Goal: Task Accomplishment & Management: Use online tool/utility

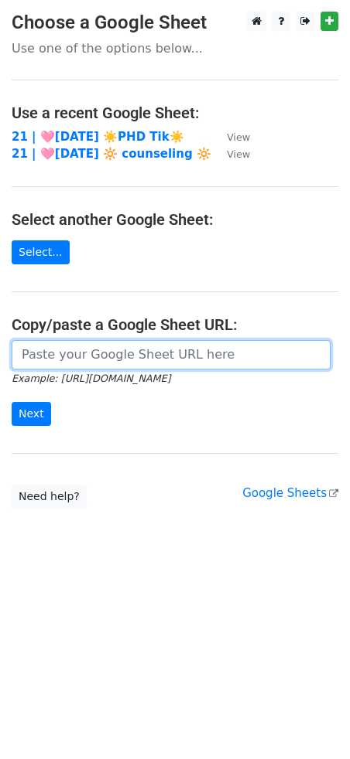
click at [95, 360] on input "url" at bounding box center [171, 354] width 319 height 29
paste input "https://docs.google.com/spreadsheets/d/10wNOuH0iJoLuQDyjFFPLBsgr35y7AfDsSJ61zz6…"
type input "https://docs.google.com/spreadsheets/d/10wNOuH0iJoLuQDyjFFPLBsgr35y7AfDsSJ61zz6…"
click at [12, 402] on input "Next" at bounding box center [31, 414] width 39 height 24
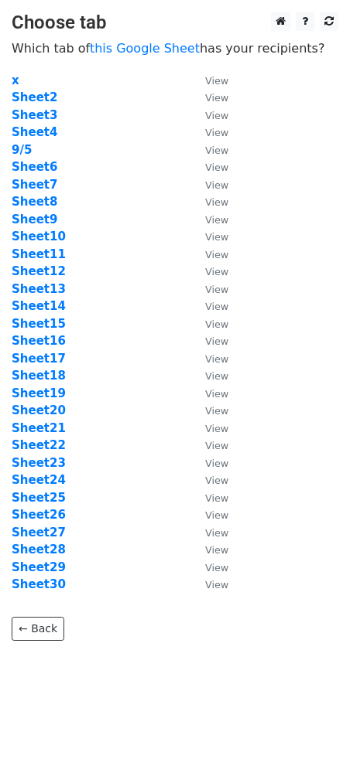
click at [84, 241] on td "Sheet10" at bounding box center [101, 237] width 178 height 18
click at [16, 152] on strong "9/5" at bounding box center [22, 150] width 20 height 14
click at [21, 151] on strong "9/5" at bounding box center [22, 150] width 20 height 14
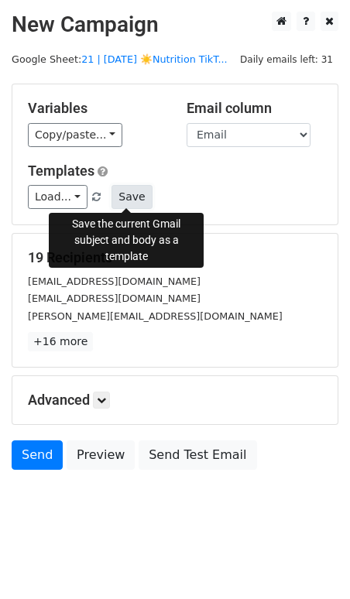
click at [120, 200] on button "Save" at bounding box center [131, 197] width 40 height 24
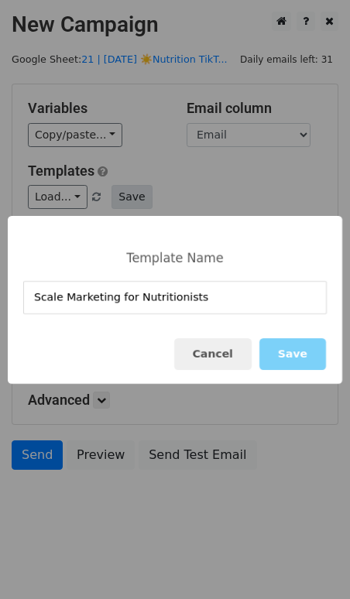
type input "Scale Marketing for Nutritionists"
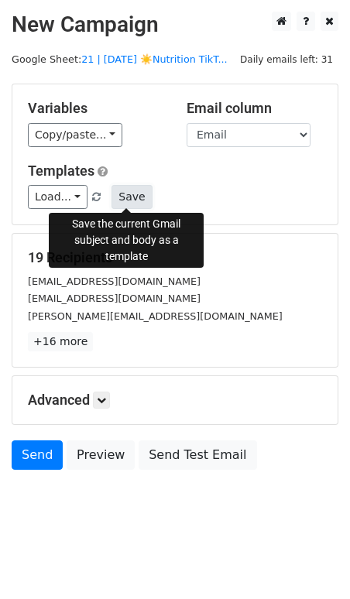
click at [126, 189] on button "Save" at bounding box center [131, 197] width 40 height 24
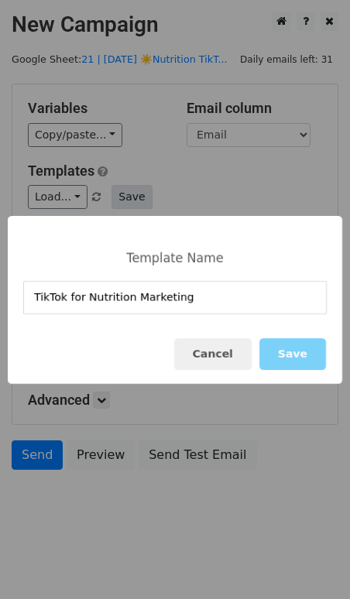
type input "TikTok for Nutrition Marketing"
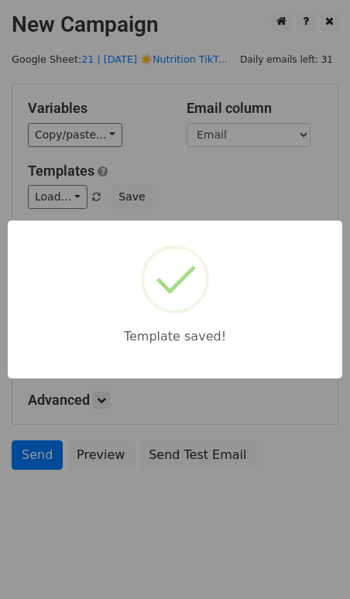
click at [154, 189] on div "Template saved!" at bounding box center [175, 299] width 350 height 599
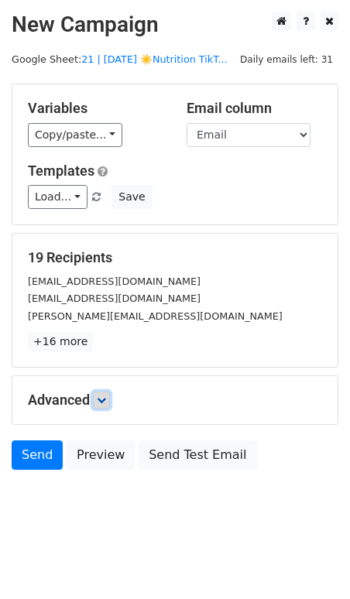
click at [102, 397] on icon at bounding box center [101, 399] width 9 height 9
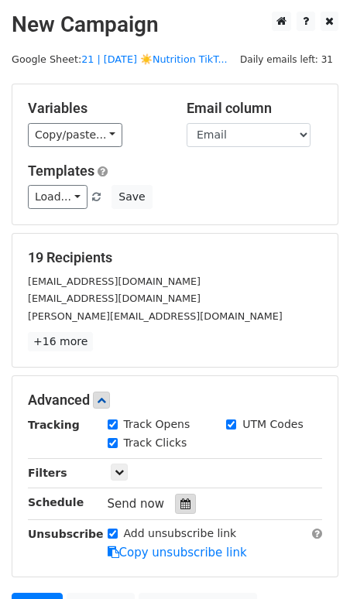
click at [180, 498] on icon at bounding box center [185, 503] width 10 height 11
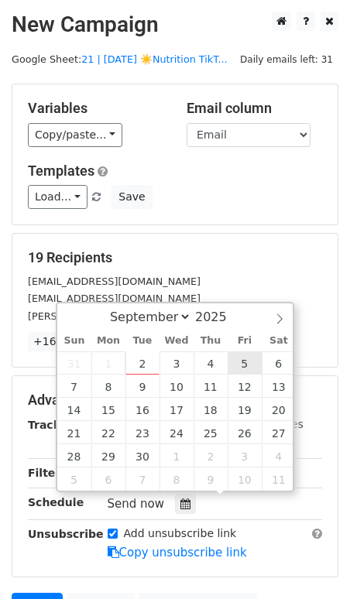
type input "2025-09-05 12:00"
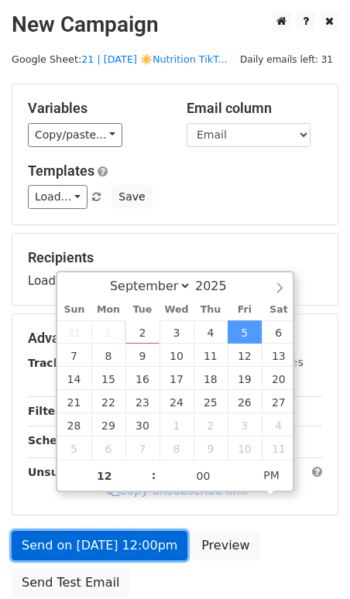
click at [132, 535] on link "Send on Sep 5 at 12:00pm" at bounding box center [100, 545] width 176 height 29
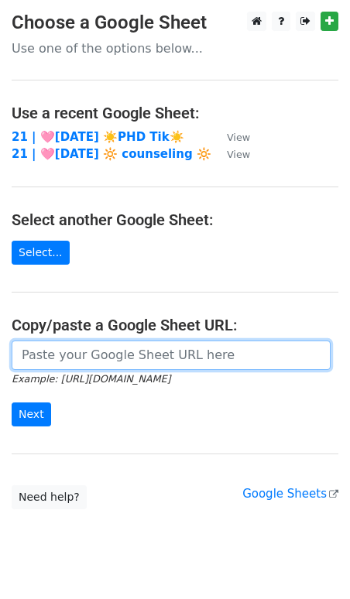
click at [94, 350] on input "url" at bounding box center [171, 354] width 319 height 29
paste input "https://docs.google.com/spreadsheets/d/10wNOuH0iJoLuQDyjFFPLBsgr35y7AfDsSJ61zz6…"
type input "https://docs.google.com/spreadsheets/d/10wNOuH0iJoLuQDyjFFPLBsgr35y7AfDsSJ61zz6…"
click at [12, 402] on input "Next" at bounding box center [31, 414] width 39 height 24
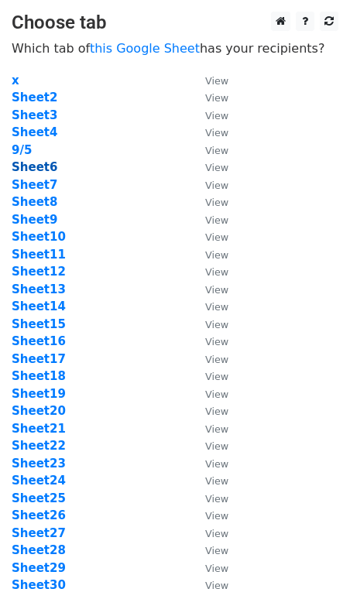
click at [34, 167] on strong "Sheet6" at bounding box center [35, 167] width 46 height 14
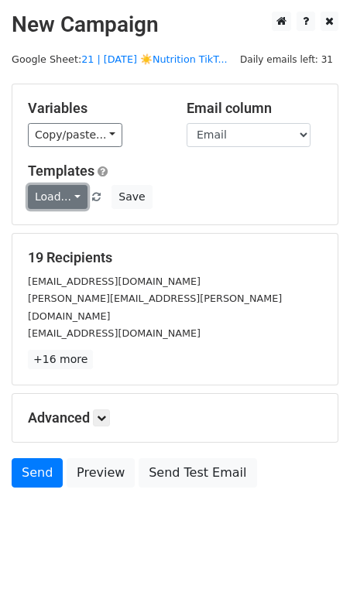
click at [48, 194] on link "Load..." at bounding box center [58, 197] width 60 height 24
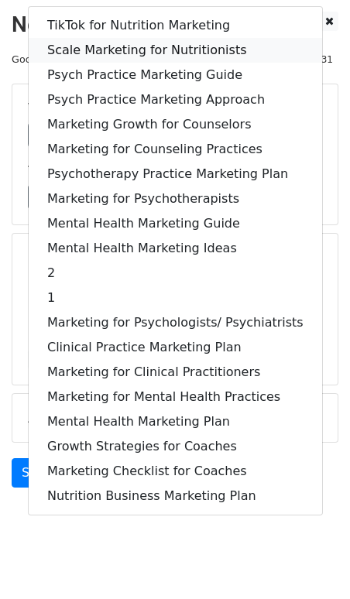
click at [131, 45] on link "Scale Marketing for Nutritionists" at bounding box center [175, 50] width 293 height 25
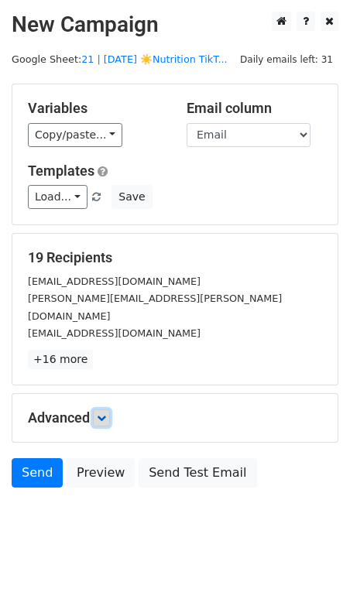
click at [101, 413] on icon at bounding box center [101, 417] width 9 height 9
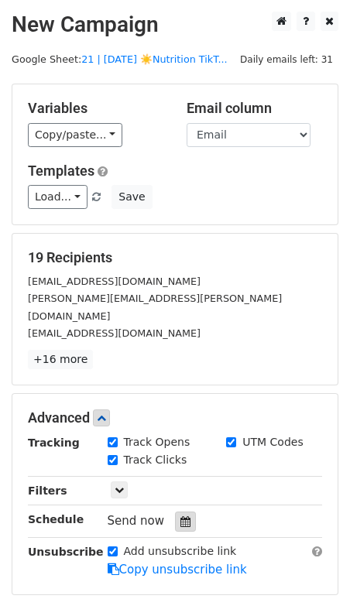
click at [182, 516] on icon at bounding box center [185, 521] width 10 height 11
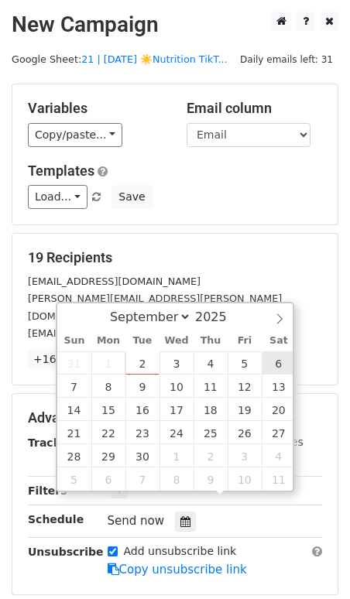
type input "2025-09-06 12:00"
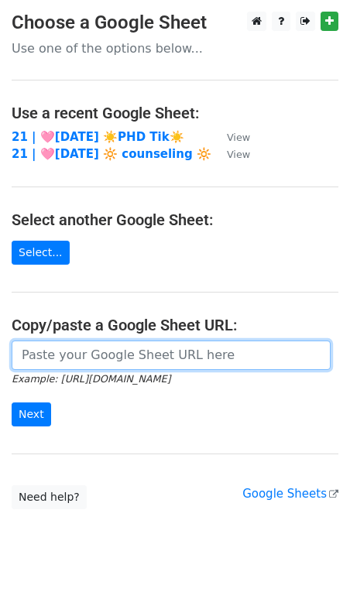
click at [138, 346] on input "url" at bounding box center [171, 354] width 319 height 29
paste input "[URL][DOMAIN_NAME]"
type input "[URL][DOMAIN_NAME]"
click at [12, 402] on input "Next" at bounding box center [31, 414] width 39 height 24
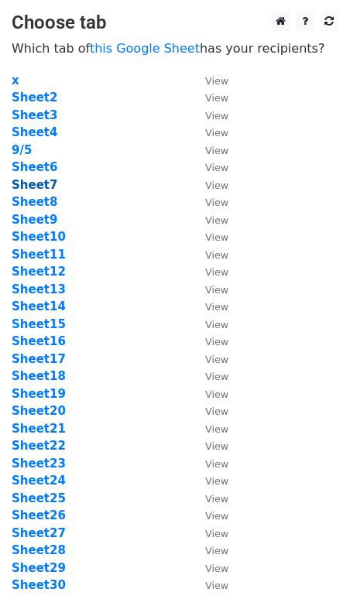
click at [42, 186] on strong "Sheet7" at bounding box center [35, 185] width 46 height 14
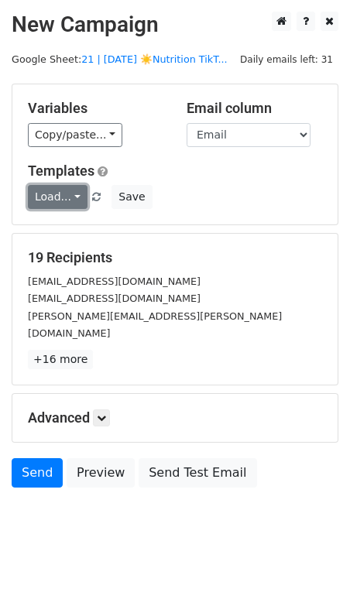
click at [62, 193] on link "Load..." at bounding box center [58, 197] width 60 height 24
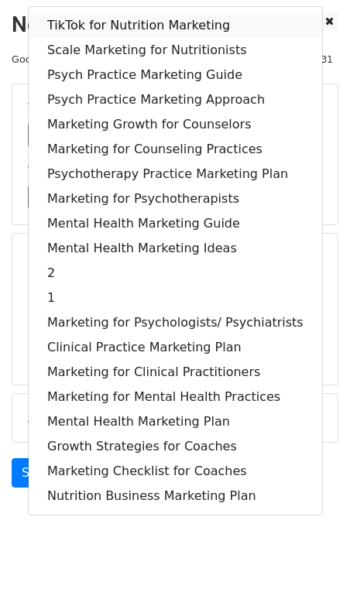
click at [147, 25] on link "TikTok for Nutrition Marketing" at bounding box center [175, 25] width 293 height 25
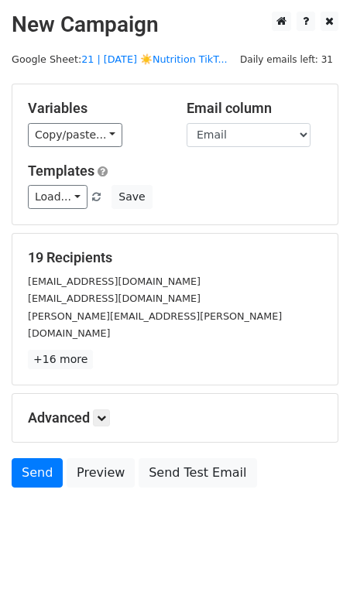
click at [106, 394] on div "Advanced Tracking Track Opens UTM Codes Track Clicks Filters Only include sprea…" at bounding box center [174, 418] width 325 height 48
click at [106, 413] on icon at bounding box center [101, 417] width 9 height 9
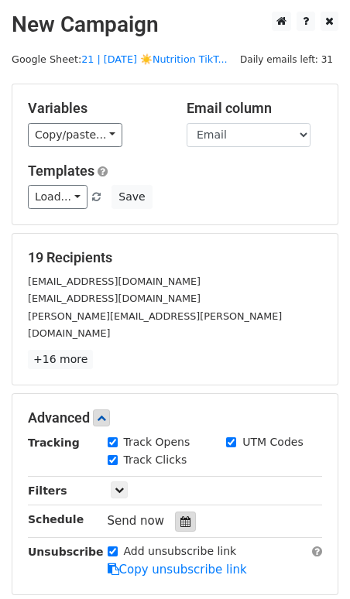
click at [180, 516] on icon at bounding box center [185, 521] width 10 height 11
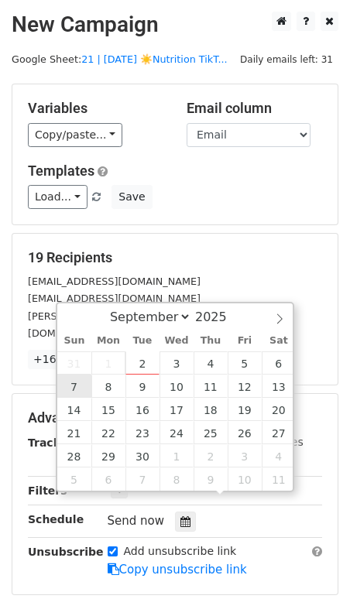
type input "[DATE] 12:00"
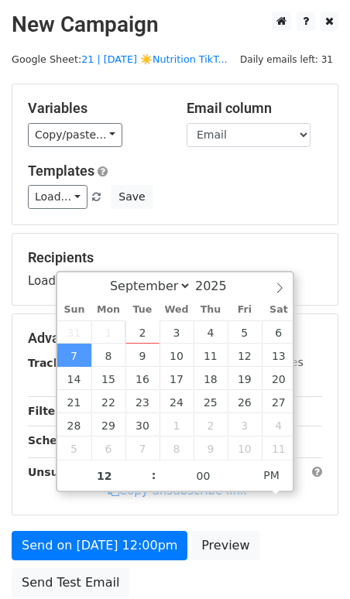
click at [81, 521] on form "Variables Copy/paste... {{Name}} {{Email}} Email column Name Email Templates Lo…" at bounding box center [175, 344] width 326 height 521
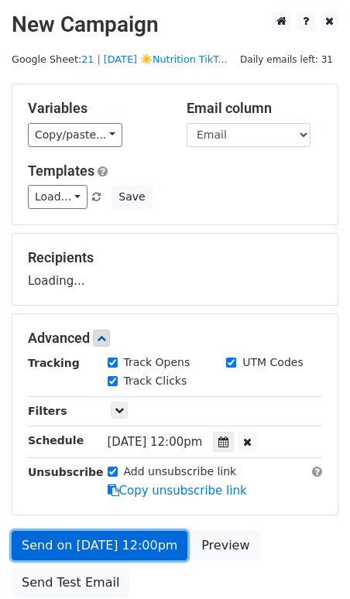
click at [80, 540] on link "Send on [DATE] 12:00pm" at bounding box center [100, 545] width 176 height 29
